Goal: Check status

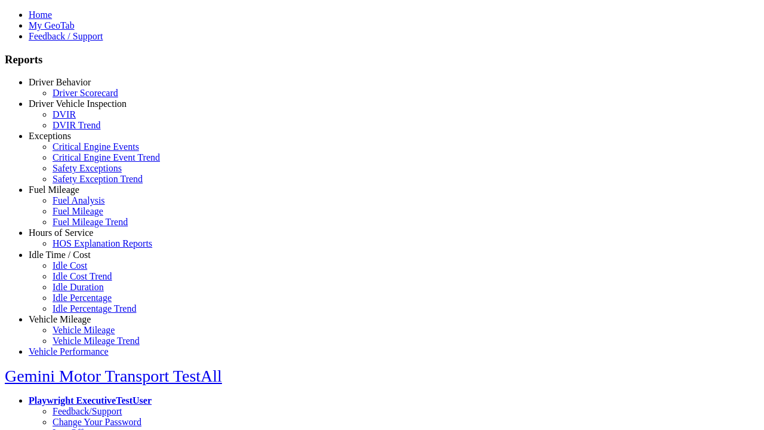
select select "**********"
type input "********"
type input "**********"
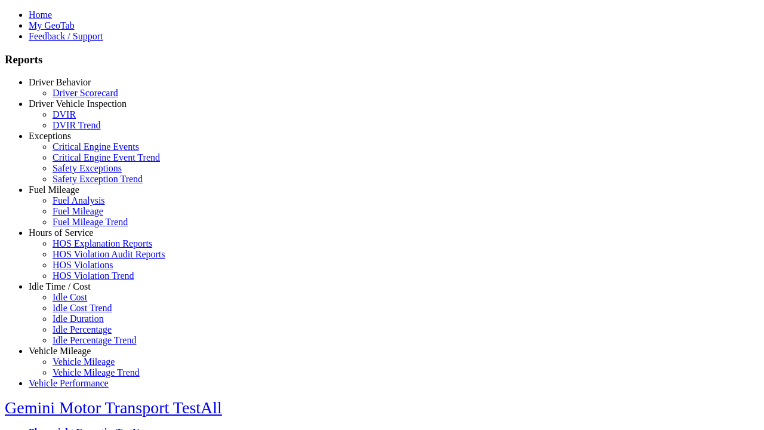
type input "**********"
